Goal: Transaction & Acquisition: Purchase product/service

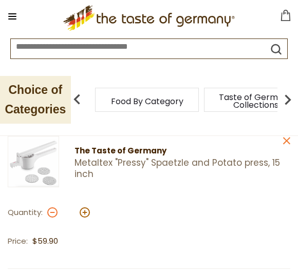
click at [57, 214] on button at bounding box center [52, 213] width 10 height 10
type input "*"
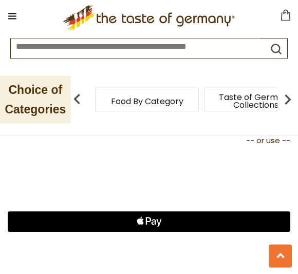
scroll to position [471, 0]
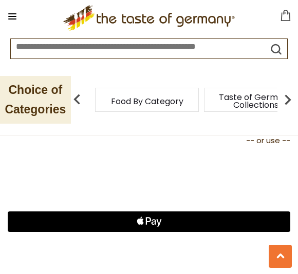
click at [203, 221] on icon "Apple Logo" at bounding box center [149, 222] width 141 height 21
